Goal: Register for event/course

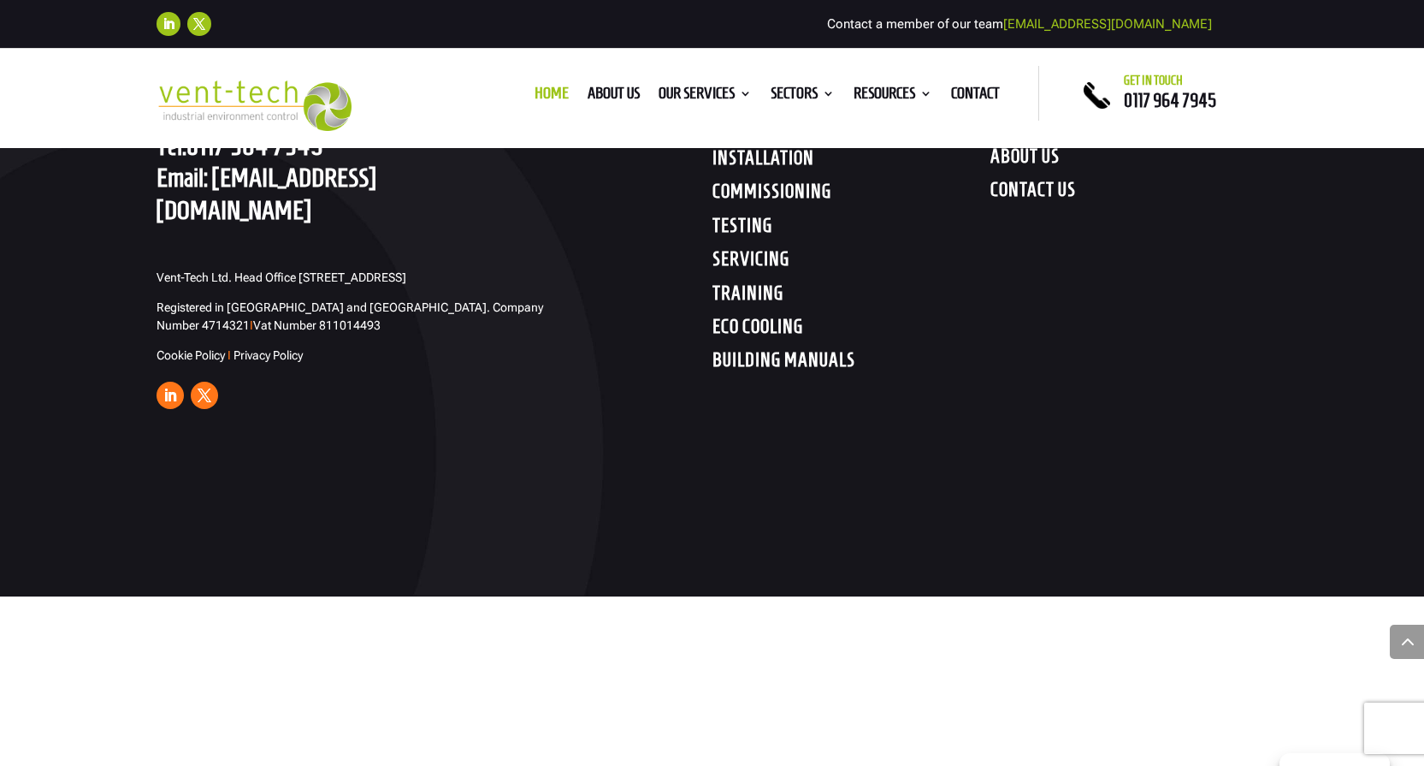
scroll to position [8859, 0]
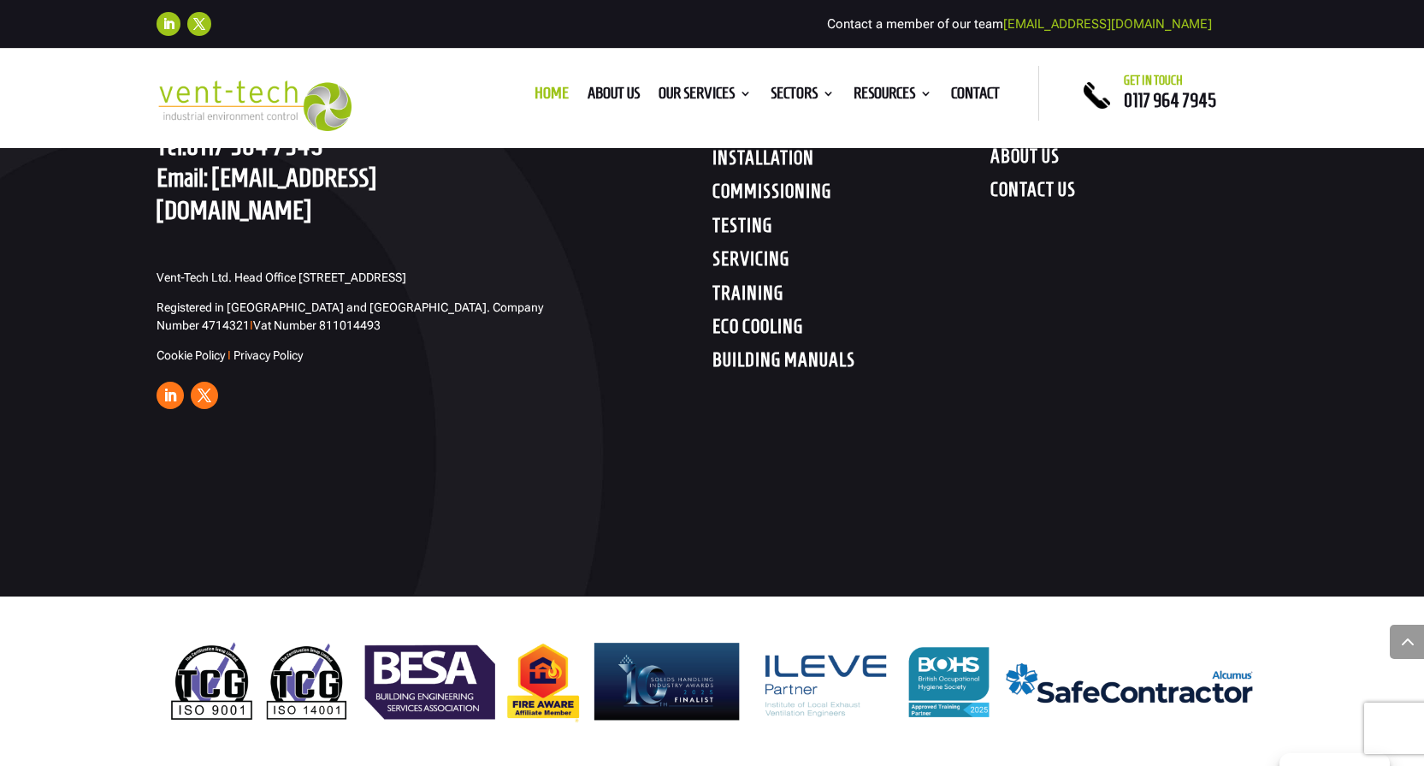
click at [766, 303] on h4 "TRAINING" at bounding box center [852, 296] width 278 height 31
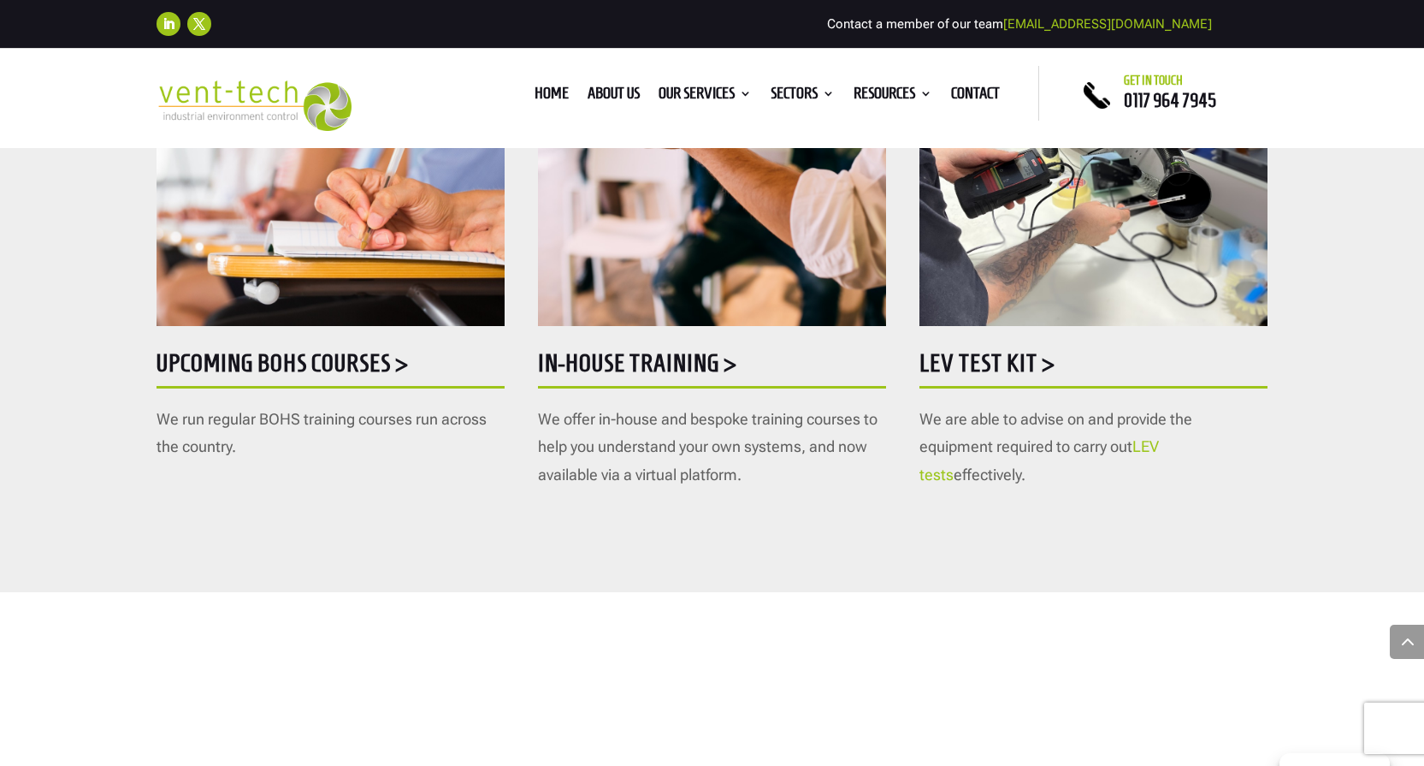
scroll to position [1003, 0]
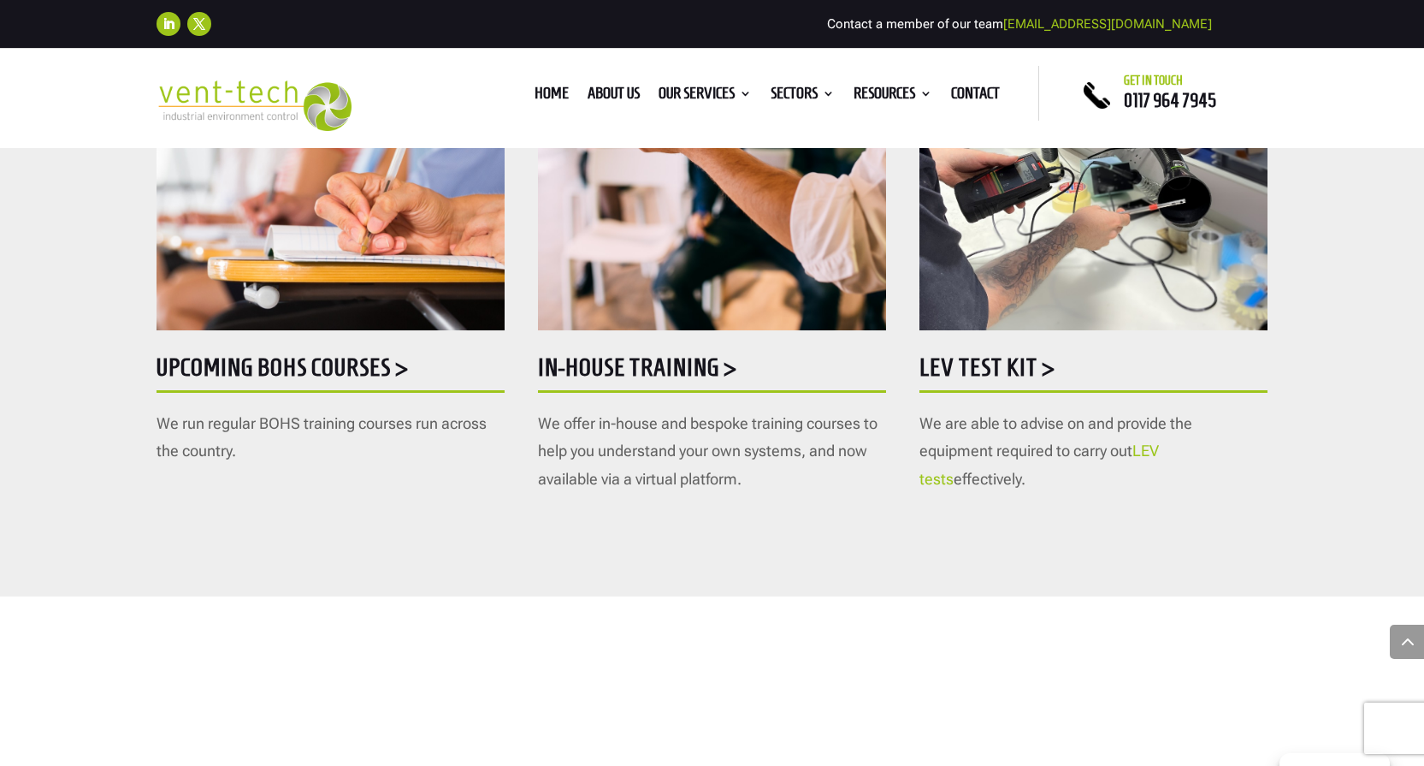
click at [319, 370] on h5 "Upcoming BOHS courses >" at bounding box center [331, 371] width 348 height 33
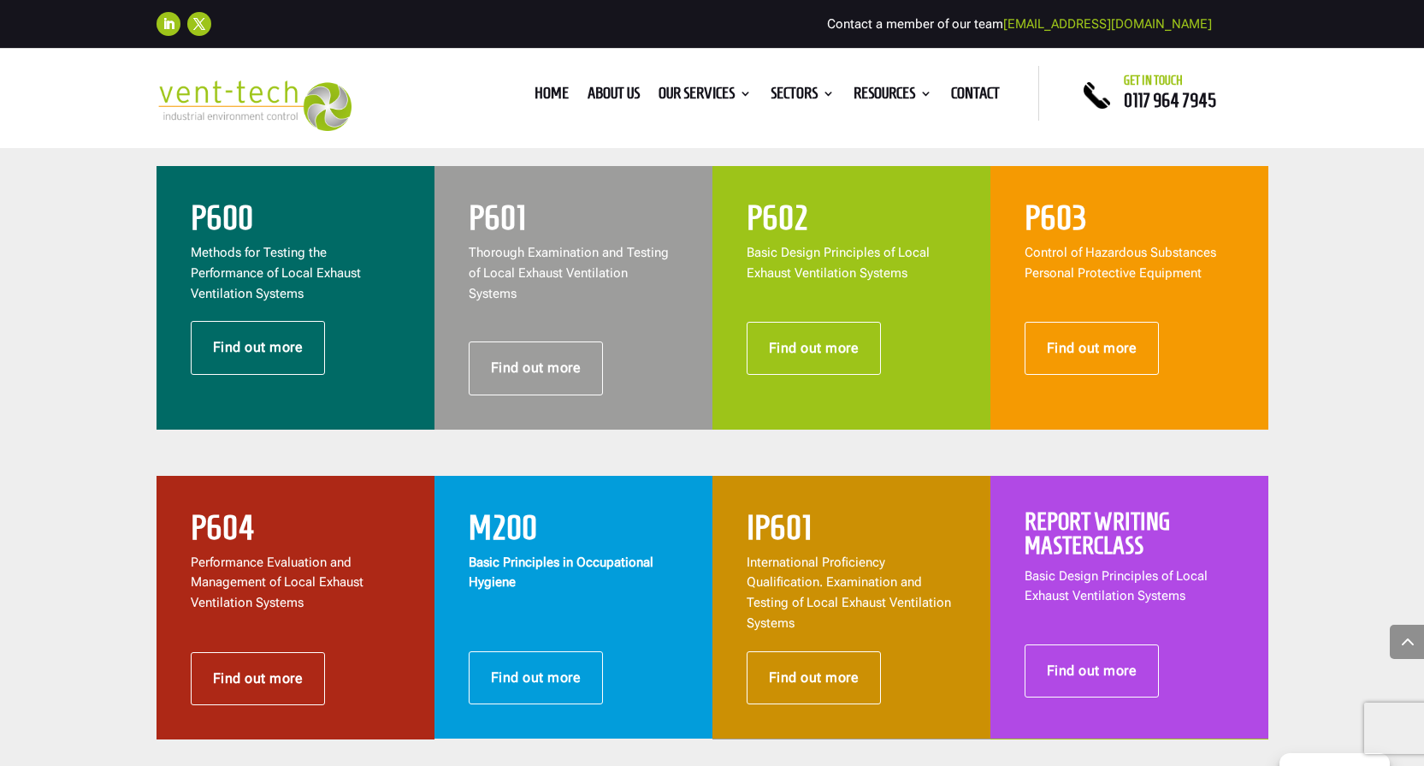
scroll to position [763, 0]
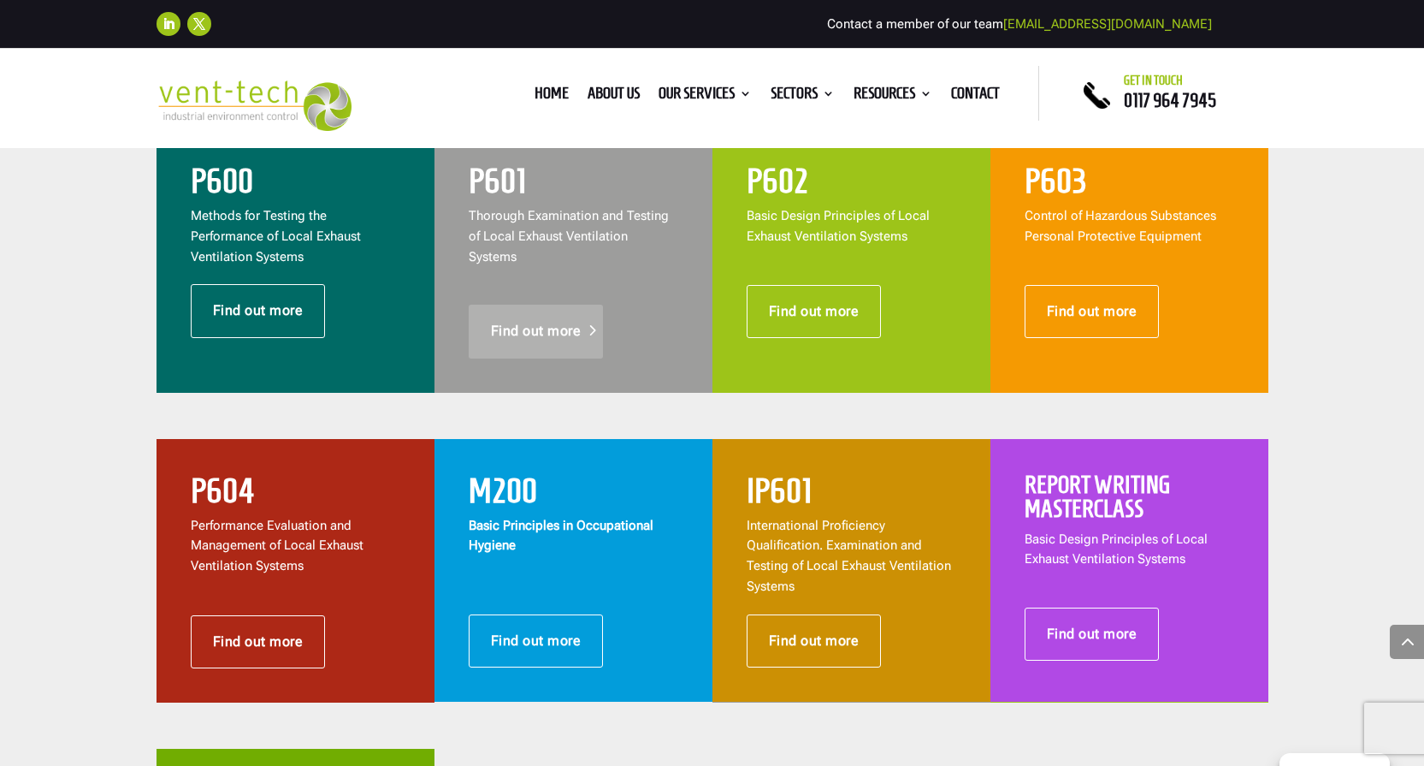
click at [529, 306] on link "Find out more" at bounding box center [536, 331] width 135 height 53
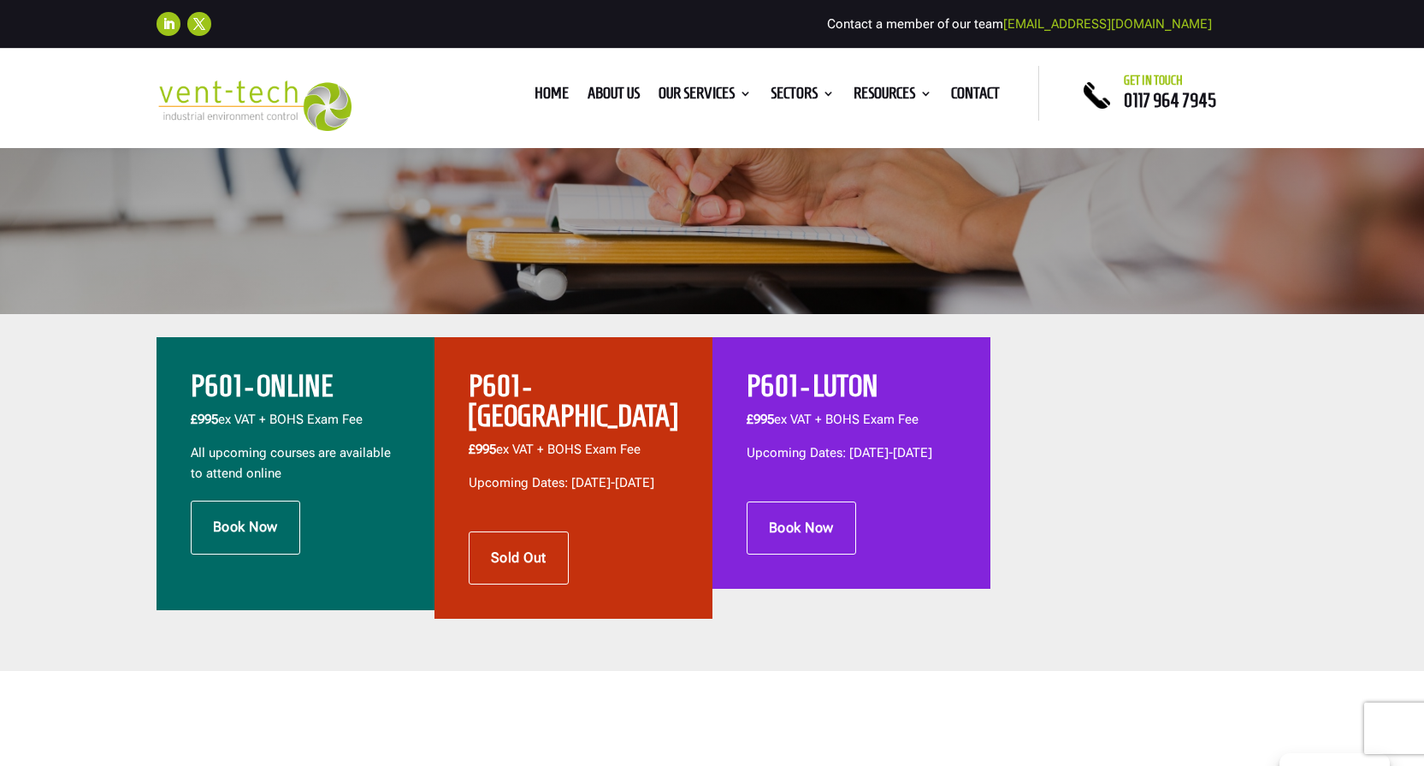
scroll to position [428, 0]
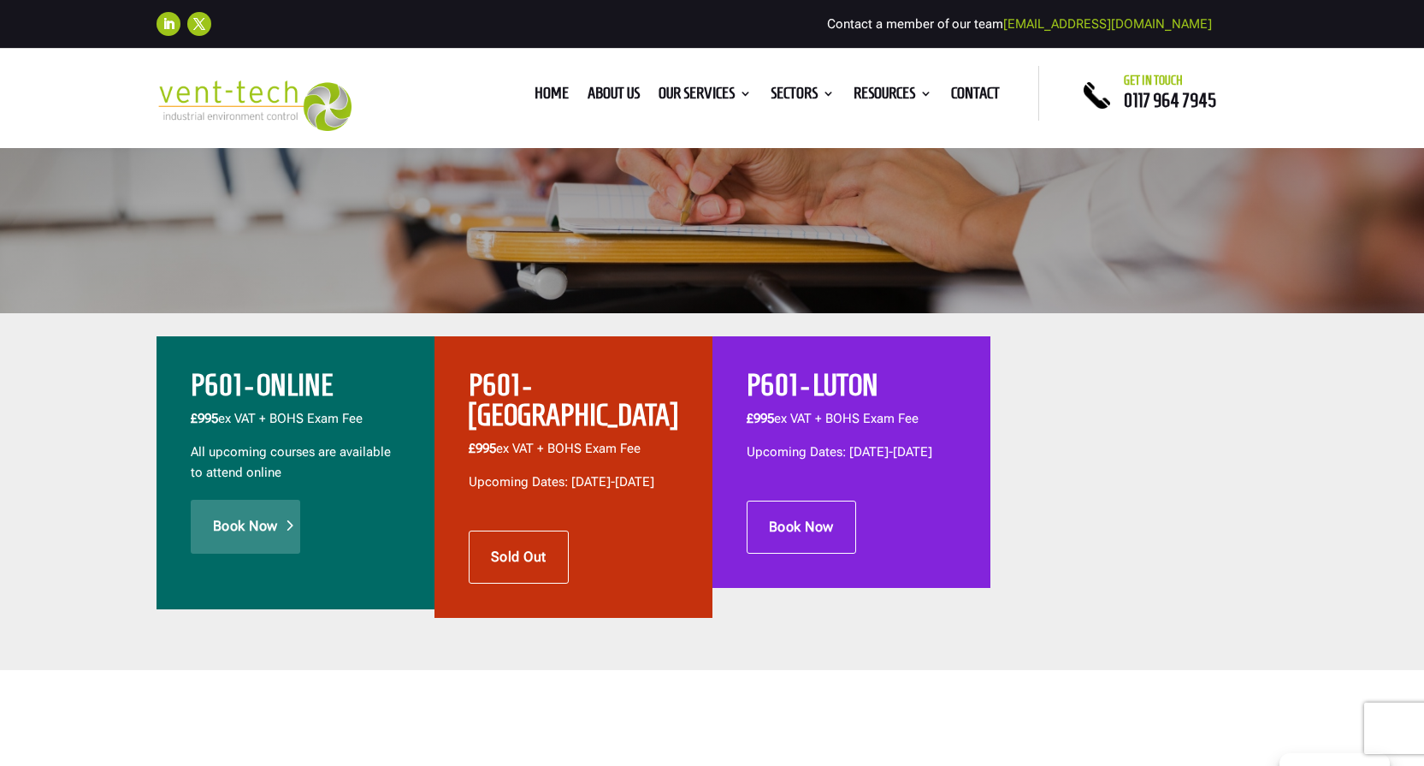
click at [245, 521] on link "Book Now" at bounding box center [245, 526] width 109 height 53
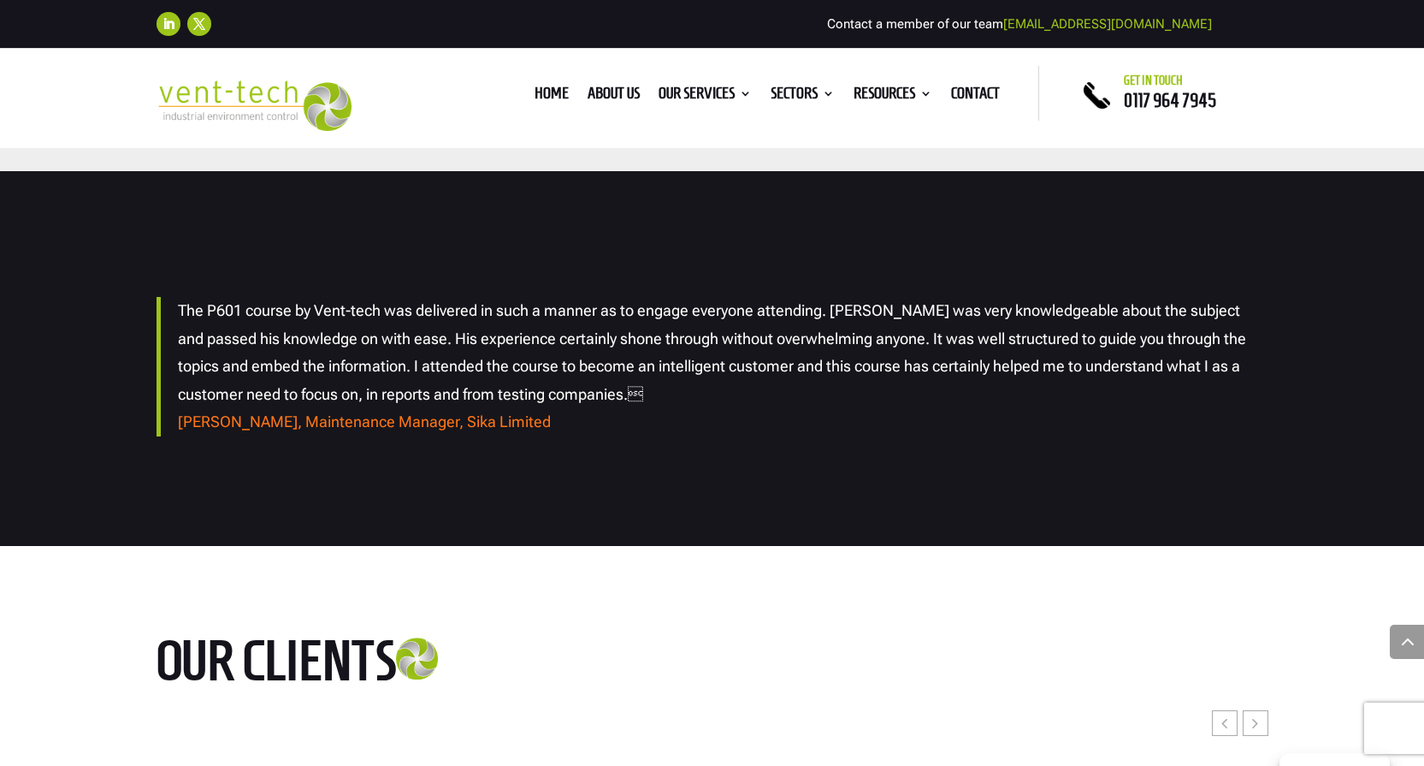
scroll to position [4169, 0]
